Goal: Check status: Check status

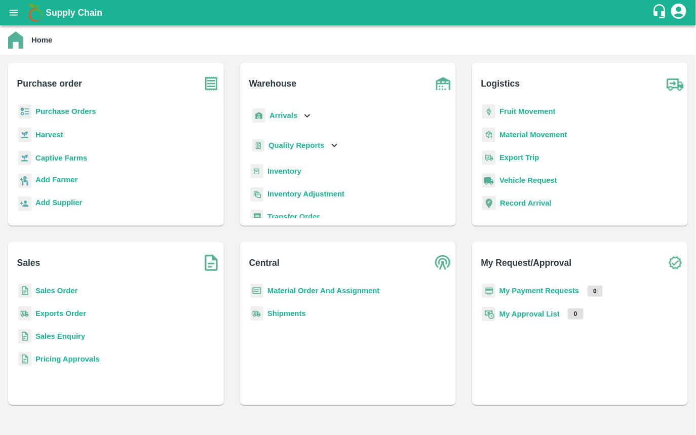
click at [73, 114] on b "Purchase Orders" at bounding box center [65, 111] width 61 height 8
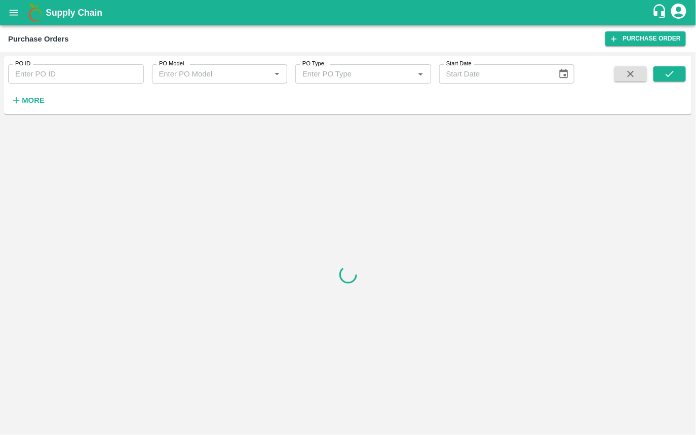
click at [61, 80] on input "PO ID" at bounding box center [76, 73] width 136 height 19
paste input "175380"
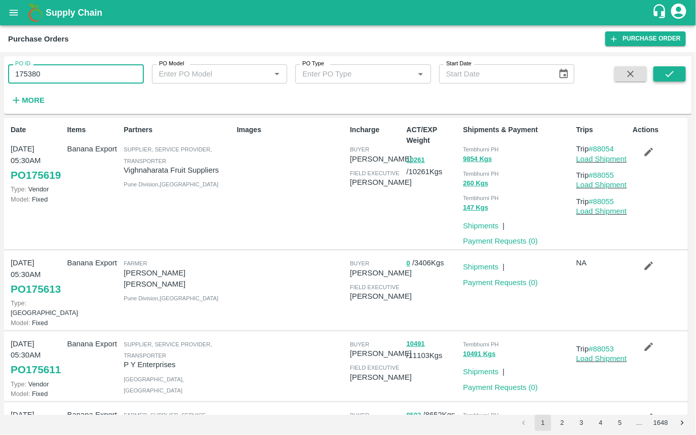
type input "175380"
click at [678, 74] on button "submit" at bounding box center [670, 73] width 32 height 15
click at [630, 75] on icon "button" at bounding box center [631, 74] width 7 height 7
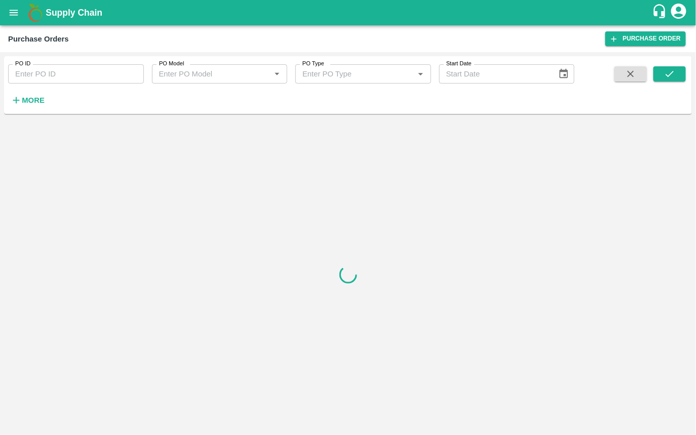
click at [98, 73] on input "PO ID" at bounding box center [76, 73] width 136 height 19
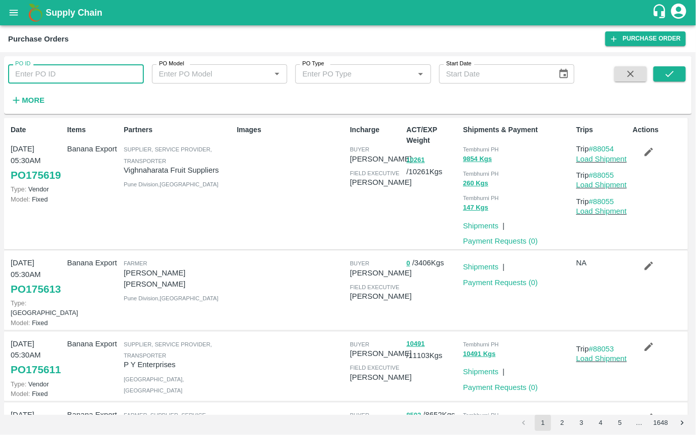
paste input "text"
type input "175380"
click at [670, 77] on icon "submit" at bounding box center [669, 73] width 11 height 11
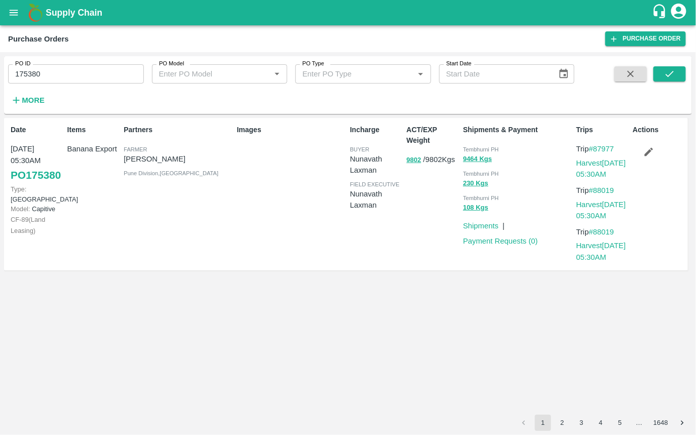
click at [373, 189] on p "Nunavath Laxman" at bounding box center [376, 200] width 53 height 23
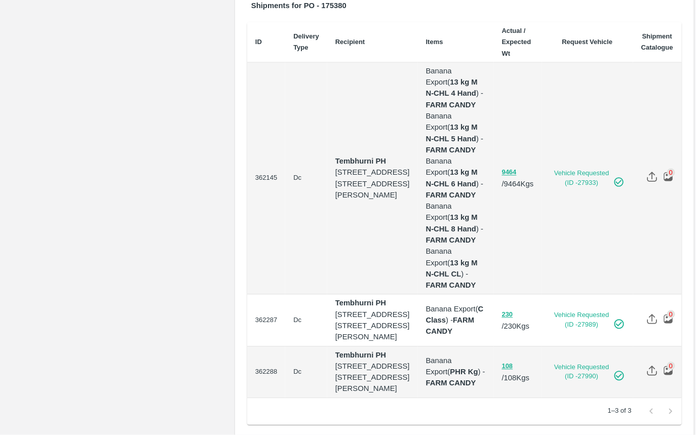
scroll to position [663, 0]
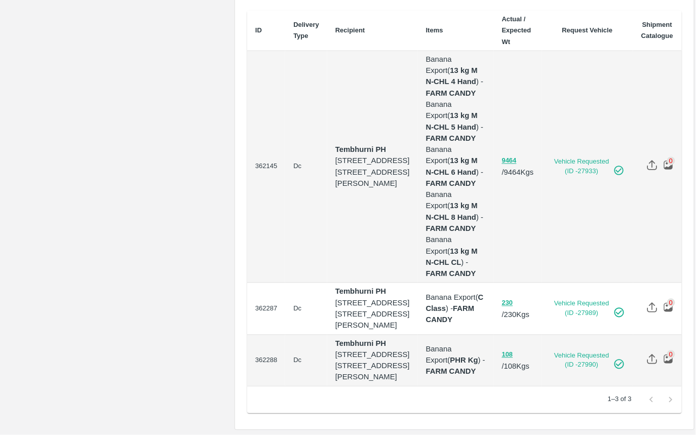
click at [426, 283] on td "Banana Export ( C Class ) - FARM CANDY" at bounding box center [456, 309] width 76 height 52
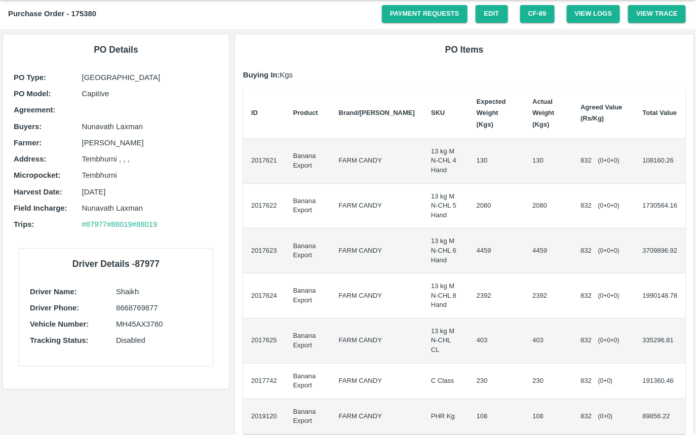
scroll to position [0, 0]
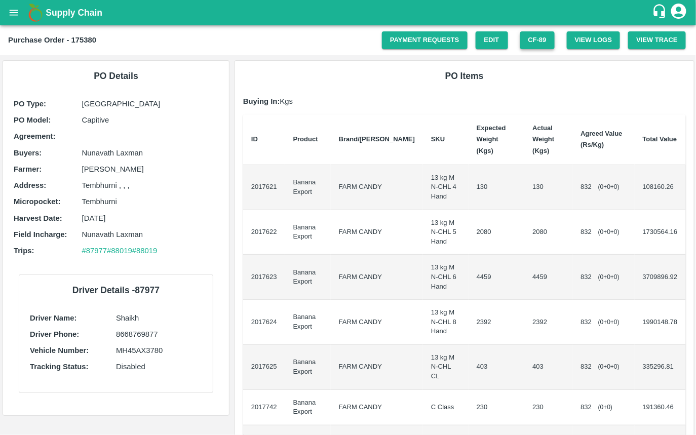
click at [540, 43] on button "CF- 89" at bounding box center [537, 40] width 34 height 18
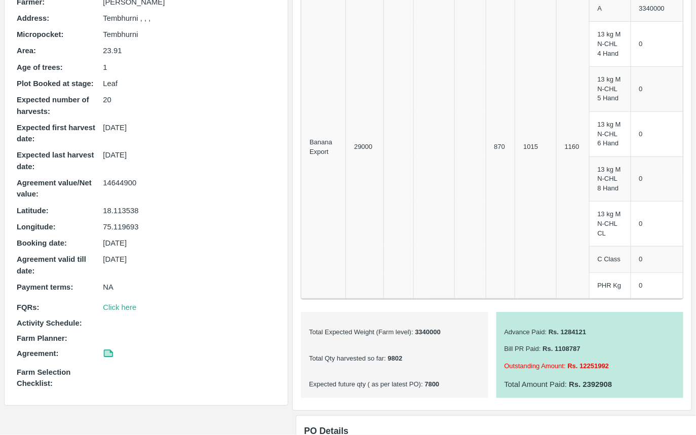
scroll to position [152, 0]
click at [109, 181] on p "14644900" at bounding box center [189, 181] width 173 height 11
copy p "14644900"
click at [194, 195] on div "14644900" at bounding box center [189, 187] width 173 height 23
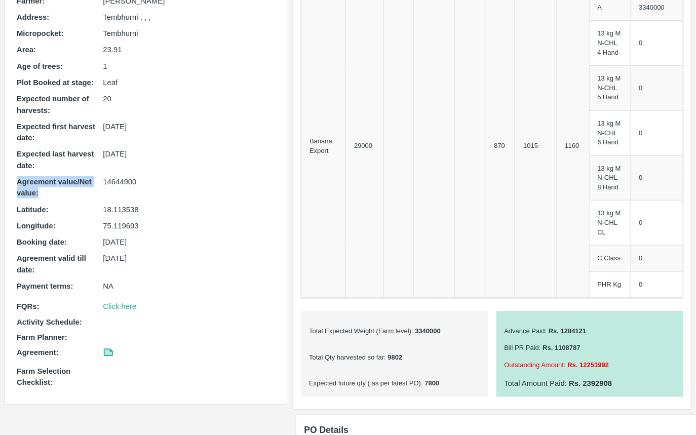
drag, startPoint x: 16, startPoint y: 181, endPoint x: 55, endPoint y: 196, distance: 42.2
click at [55, 196] on div "Captive Model : Land Leasing Product Category : Banana Export Buyer : Nunavath …" at bounding box center [146, 167] width 267 height 450
click at [105, 185] on p "14644900" at bounding box center [189, 181] width 173 height 11
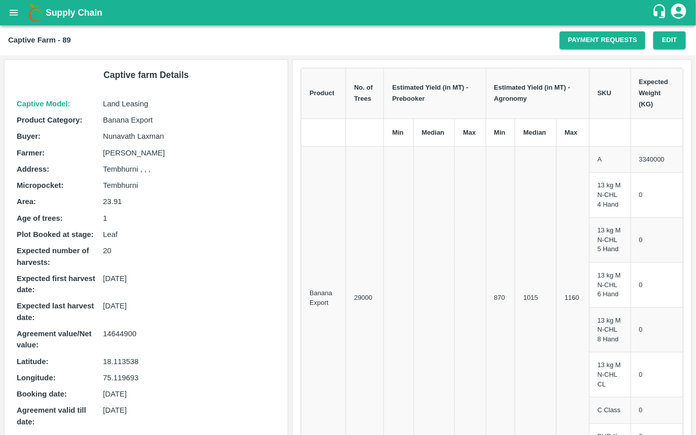
click at [156, 257] on div "20" at bounding box center [189, 256] width 173 height 23
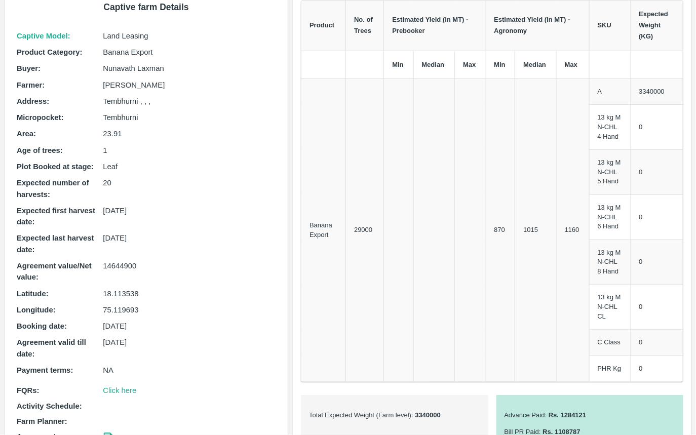
scroll to position [71, 0]
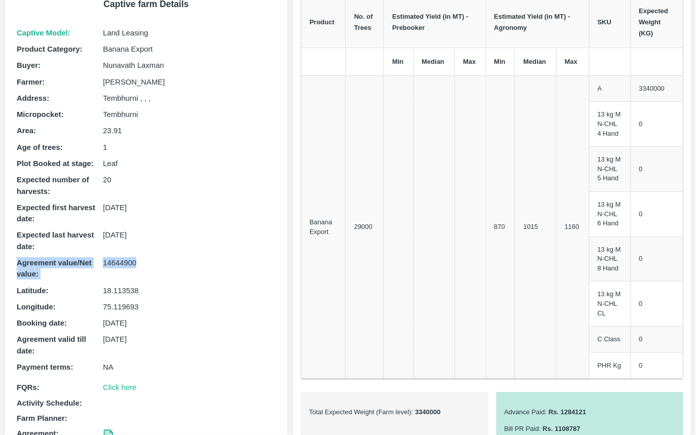
drag, startPoint x: 14, startPoint y: 262, endPoint x: 144, endPoint y: 258, distance: 129.8
click at [144, 258] on div "Captive Model : Land Leasing Product Category : Banana Export Buyer : Nunavath …" at bounding box center [146, 248] width 267 height 450
click at [144, 258] on p "14644900" at bounding box center [189, 262] width 173 height 11
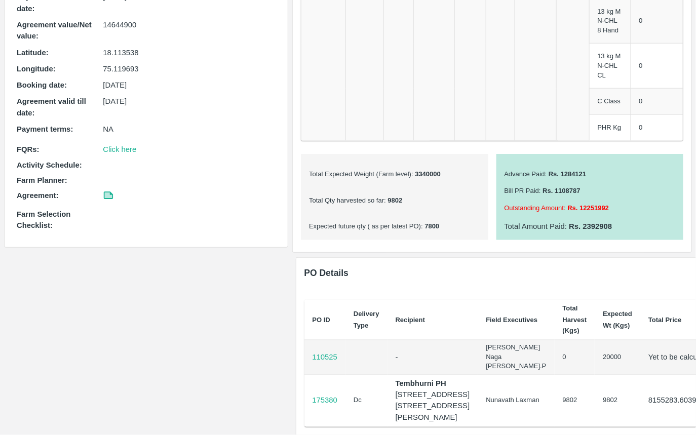
scroll to position [0, 0]
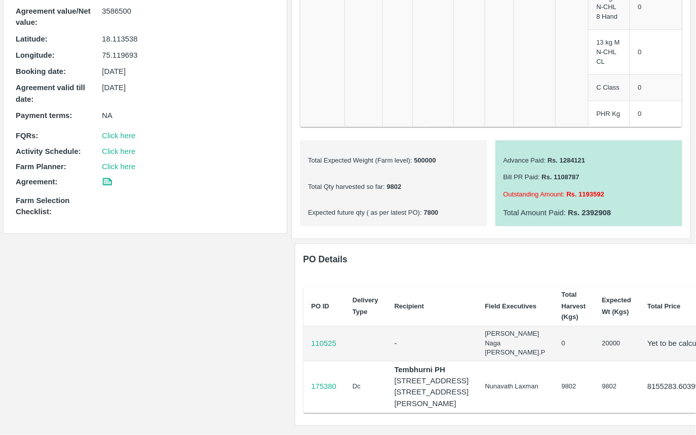
scroll to position [427, 0]
click at [325, 382] on p "175380" at bounding box center [325, 387] width 25 height 11
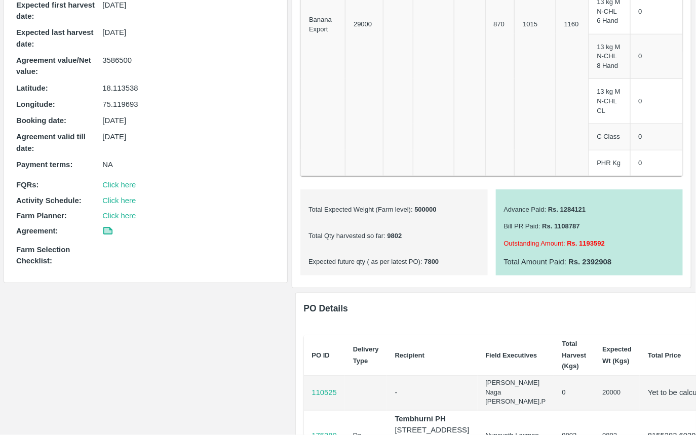
scroll to position [314, 1]
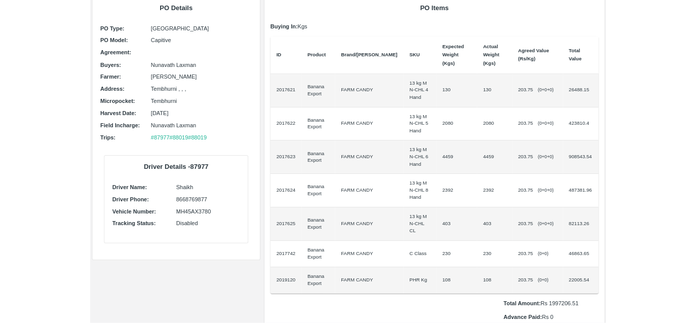
scroll to position [65, 0]
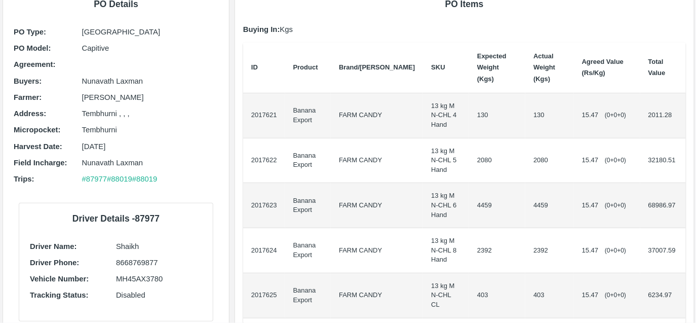
scroll to position [76, 0]
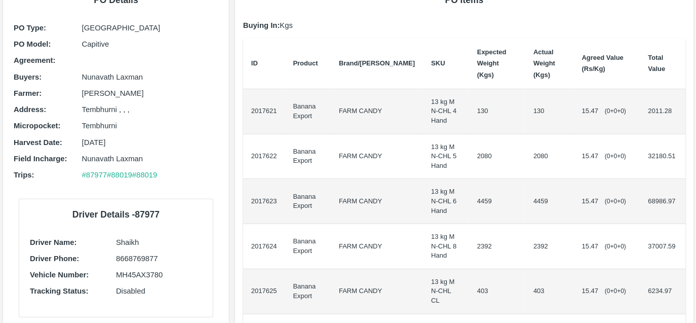
click at [472, 224] on td "2392" at bounding box center [497, 246] width 56 height 45
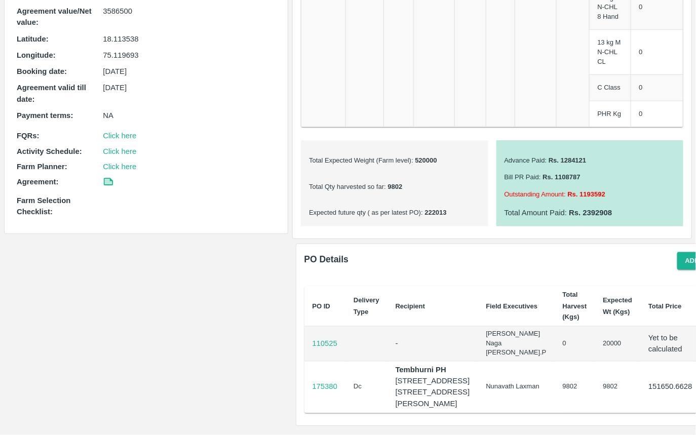
scroll to position [373, 0]
drag, startPoint x: 366, startPoint y: 161, endPoint x: 420, endPoint y: 162, distance: 53.7
click at [420, 208] on p "Expected future qty ( as per latest PO) : 222013" at bounding box center [394, 213] width 171 height 10
drag, startPoint x: 423, startPoint y: 160, endPoint x: 443, endPoint y: 158, distance: 19.9
click at [443, 208] on p "Expected future qty ( as per latest PO) : 222013" at bounding box center [394, 213] width 171 height 10
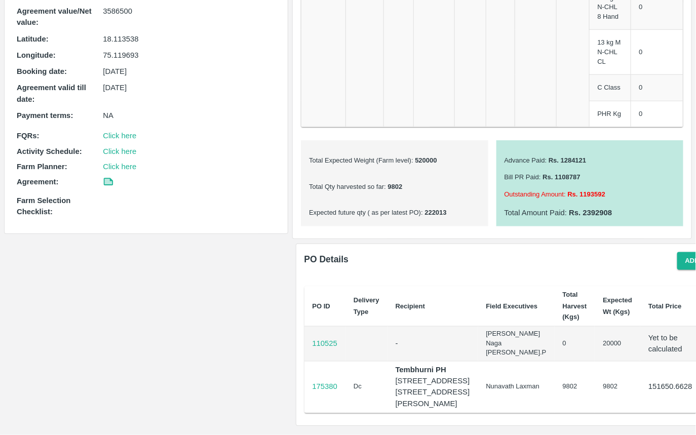
click at [438, 208] on p "Expected future qty ( as per latest PO) : 222013" at bounding box center [394, 213] width 171 height 10
